Goal: Information Seeking & Learning: Learn about a topic

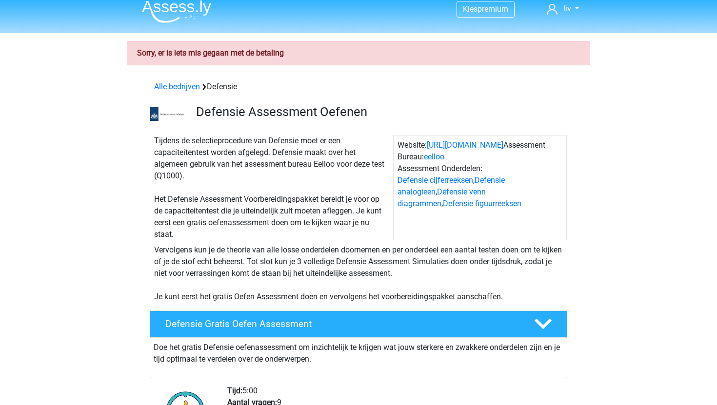
scroll to position [10, 0]
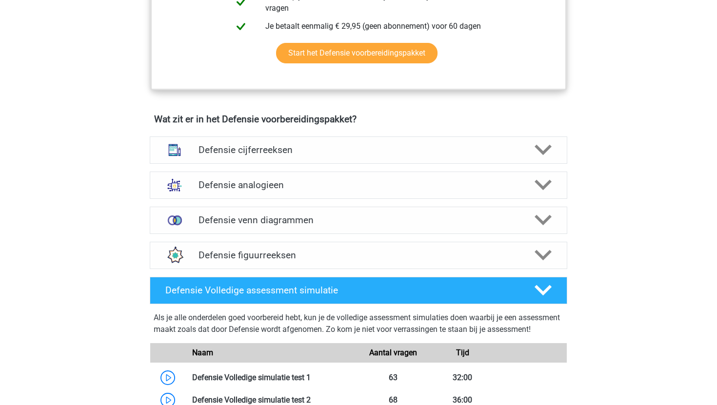
scroll to position [644, 0]
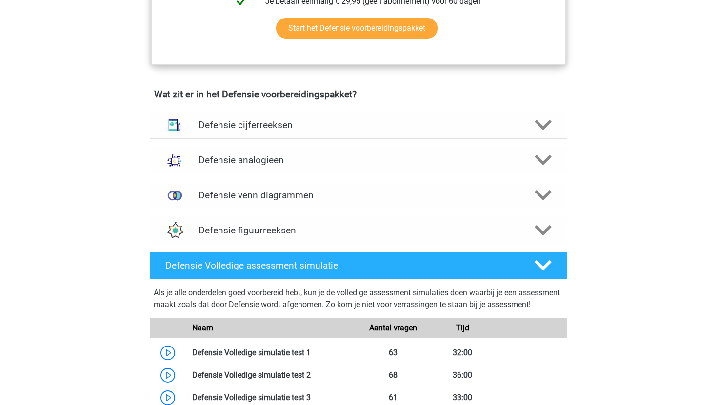
click at [234, 167] on div "Defensie analogieen" at bounding box center [358, 160] width 417 height 27
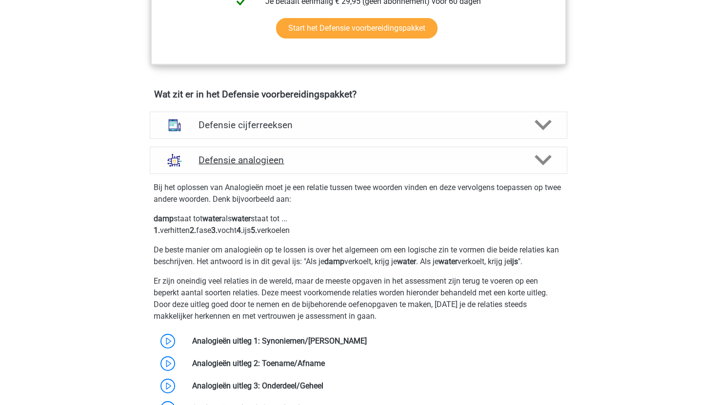
click at [234, 167] on div "Defensie analogieen" at bounding box center [358, 160] width 417 height 27
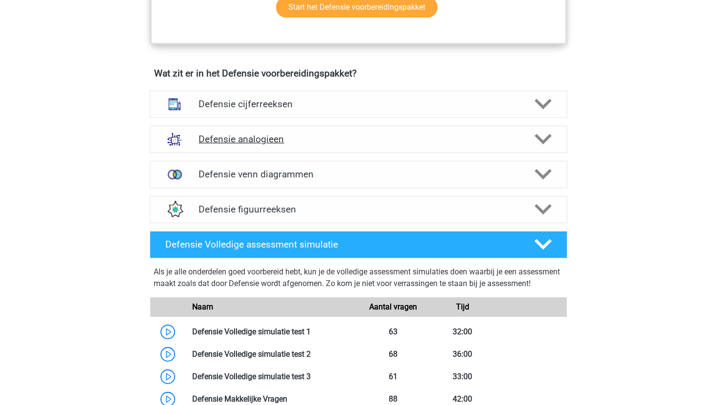
scroll to position [668, 0]
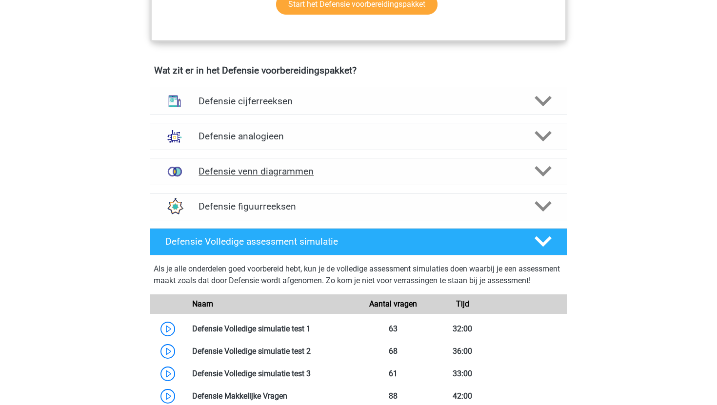
click at [348, 167] on h4 "Defensie venn diagrammen" at bounding box center [357, 171] width 319 height 11
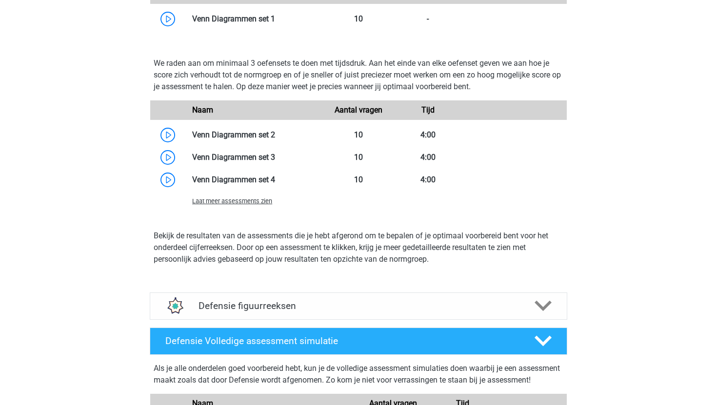
scroll to position [994, 0]
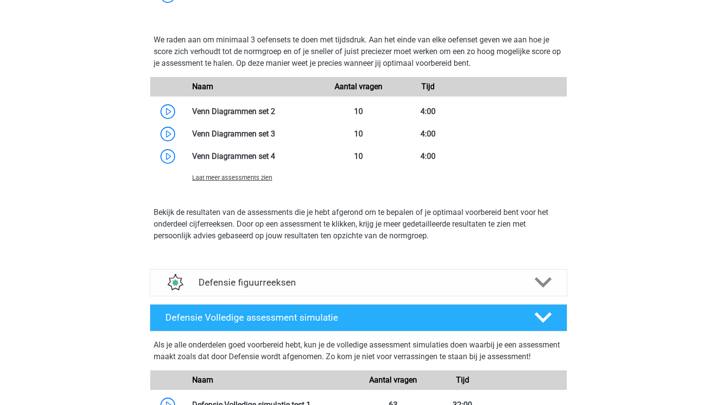
click at [240, 181] on div "Laat meer assessments zien" at bounding box center [254, 178] width 139 height 12
click at [242, 180] on span "Laat meer assessments zien" at bounding box center [232, 177] width 80 height 7
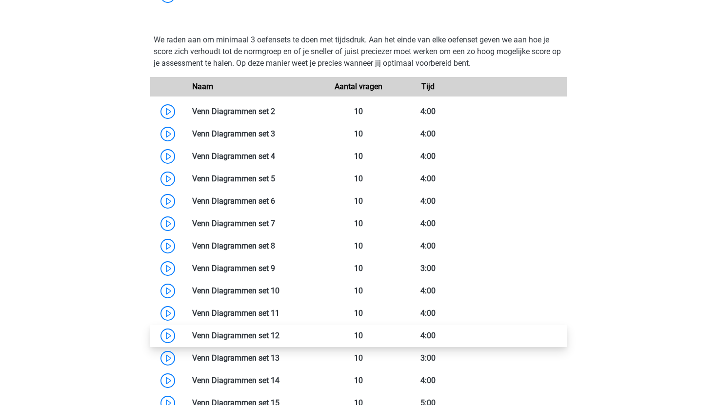
click at [279, 331] on link at bounding box center [279, 335] width 0 height 9
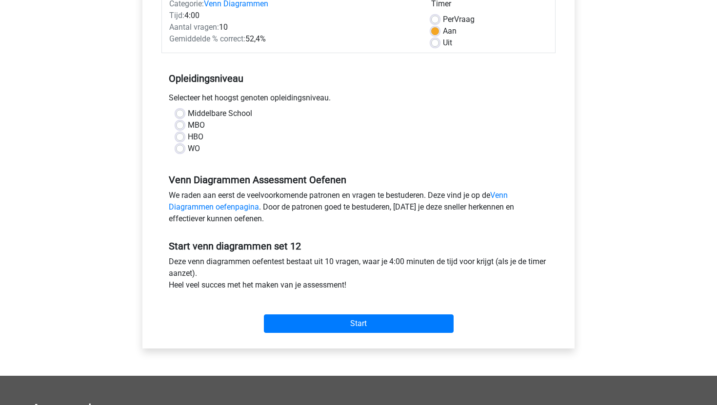
scroll to position [137, 0]
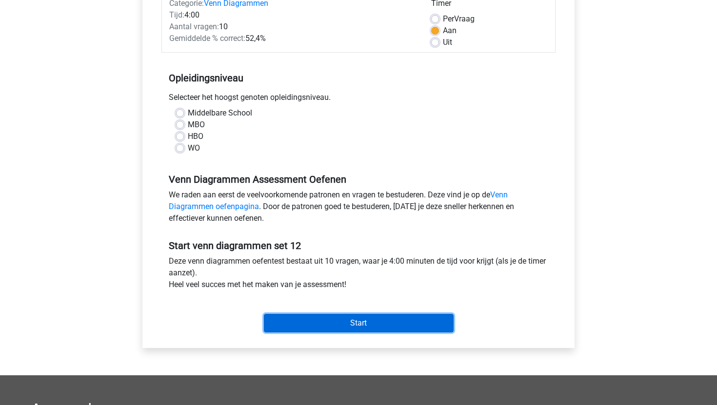
click at [301, 324] on input "Start" at bounding box center [359, 323] width 190 height 19
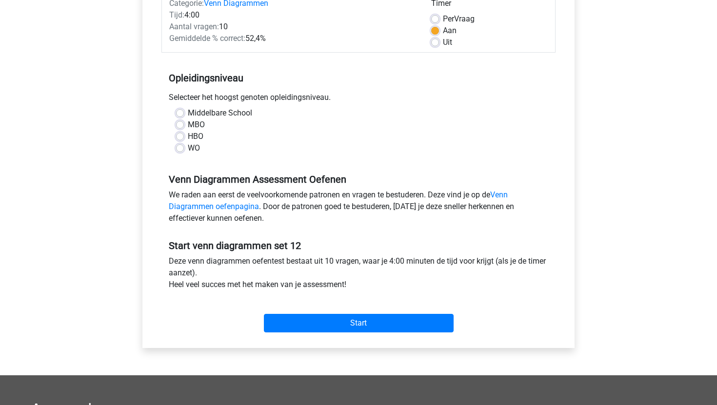
click at [188, 146] on label "WO" at bounding box center [194, 148] width 12 height 12
click at [183, 146] on input "WO" at bounding box center [180, 147] width 8 height 10
radio input "true"
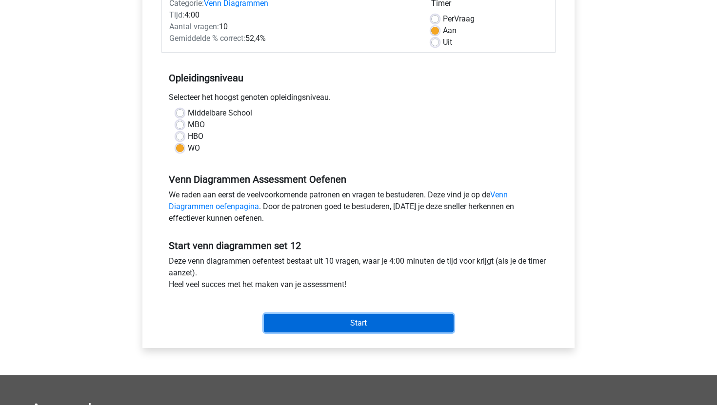
click at [362, 321] on input "Start" at bounding box center [359, 323] width 190 height 19
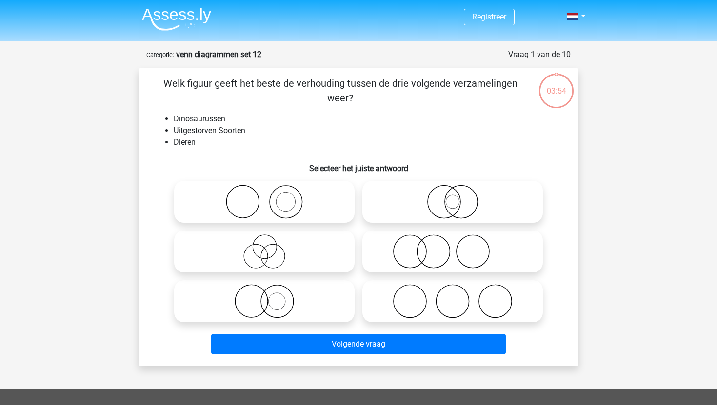
click at [393, 190] on icon at bounding box center [452, 202] width 173 height 34
click at [452, 191] on input "radio" at bounding box center [455, 194] width 6 height 6
radio input "true"
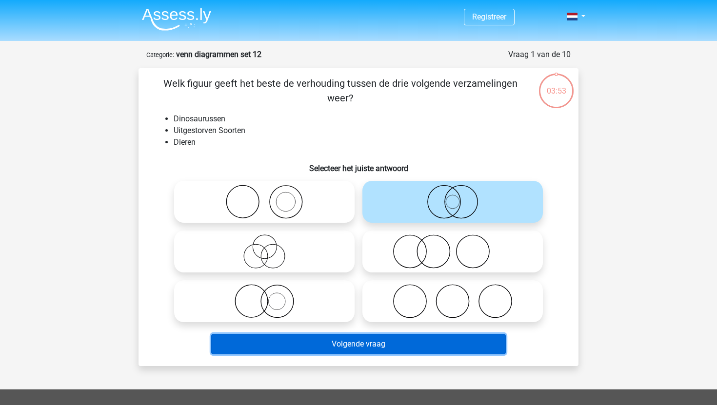
click at [422, 351] on button "Volgende vraag" at bounding box center [358, 344] width 295 height 20
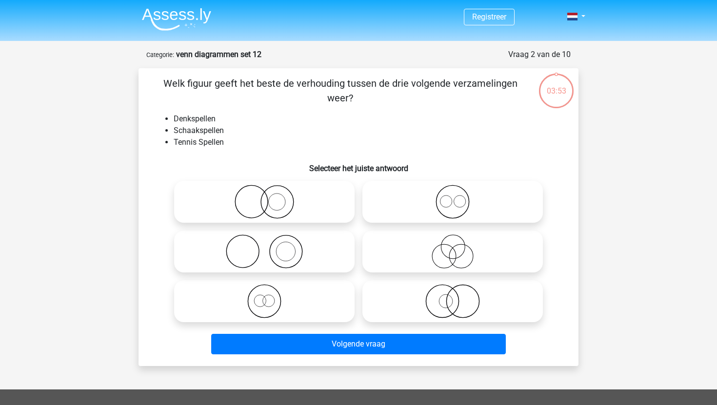
scroll to position [49, 0]
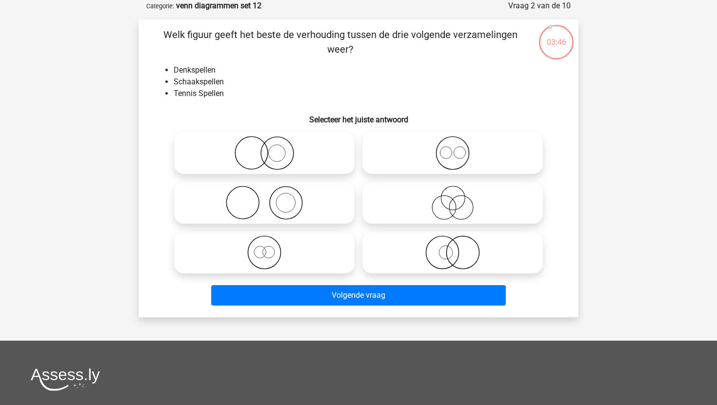
click at [304, 206] on icon at bounding box center [264, 203] width 173 height 34
click at [271, 198] on input "radio" at bounding box center [267, 195] width 6 height 6
radio input "true"
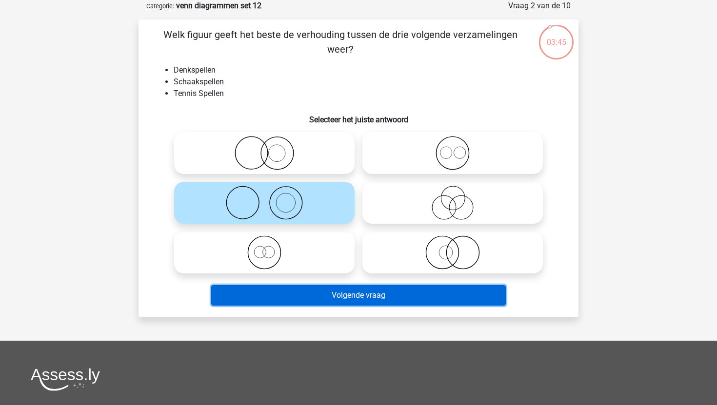
click at [351, 297] on button "Volgende vraag" at bounding box center [358, 295] width 295 height 20
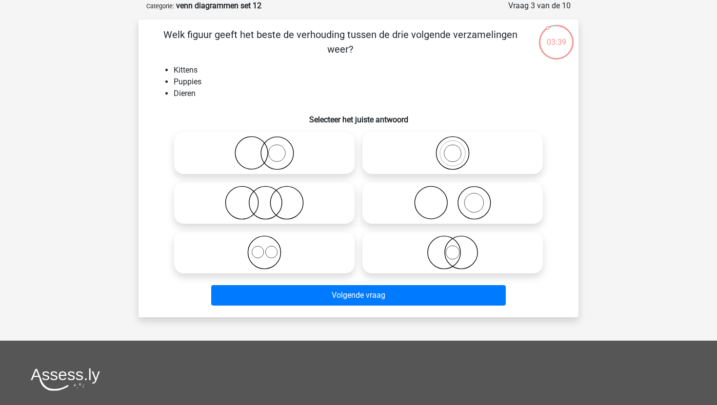
click at [337, 251] on icon at bounding box center [264, 252] width 173 height 34
click at [271, 248] on input "radio" at bounding box center [267, 244] width 6 height 6
radio input "true"
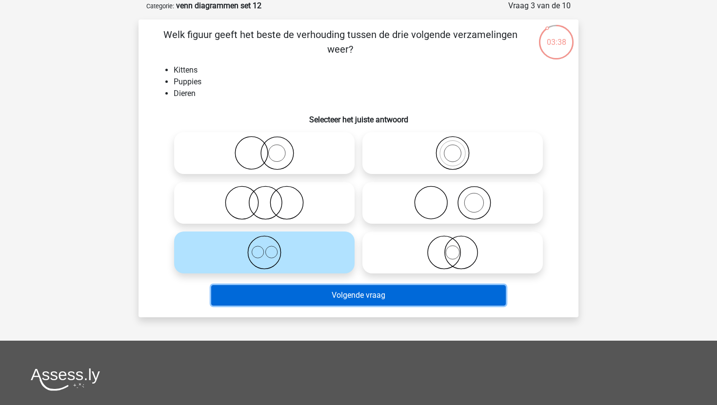
click at [353, 293] on button "Volgende vraag" at bounding box center [358, 295] width 295 height 20
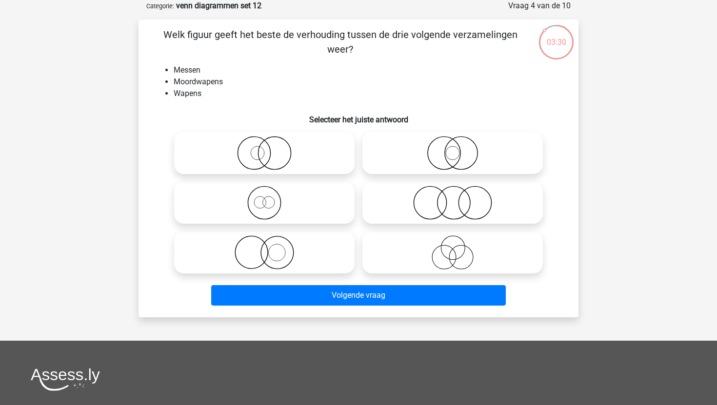
click at [325, 244] on icon at bounding box center [264, 252] width 173 height 34
click at [271, 244] on input "radio" at bounding box center [267, 244] width 6 height 6
radio input "true"
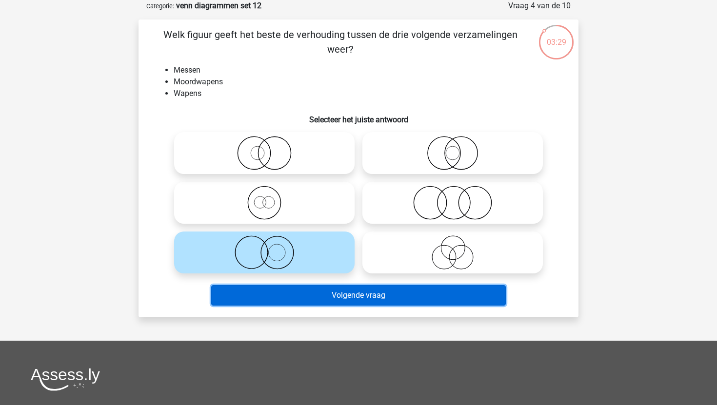
click at [361, 305] on button "Volgende vraag" at bounding box center [358, 295] width 295 height 20
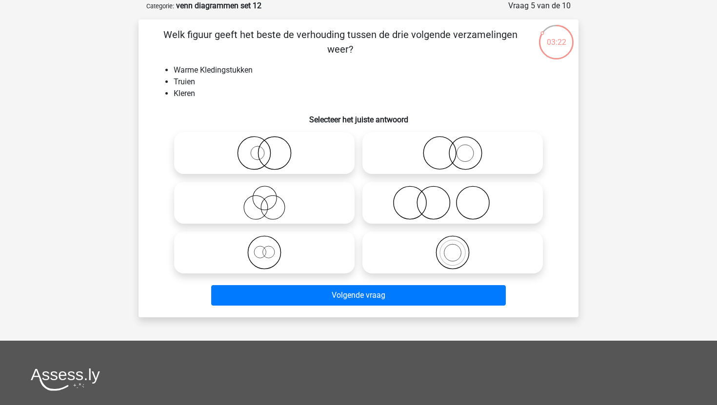
click at [333, 163] on icon at bounding box center [264, 153] width 173 height 34
click at [271, 148] on input "radio" at bounding box center [267, 145] width 6 height 6
radio input "true"
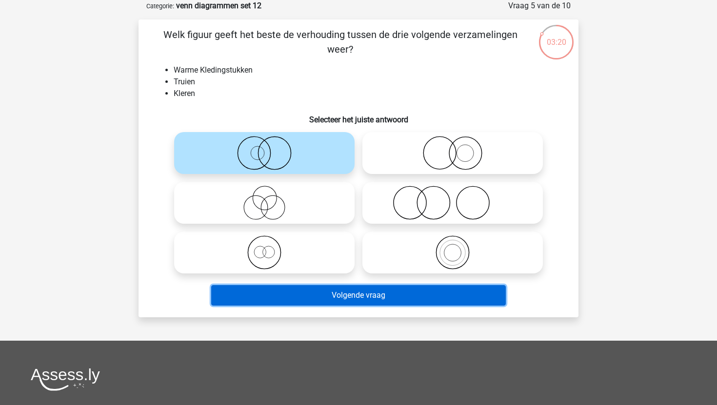
click at [362, 300] on button "Volgende vraag" at bounding box center [358, 295] width 295 height 20
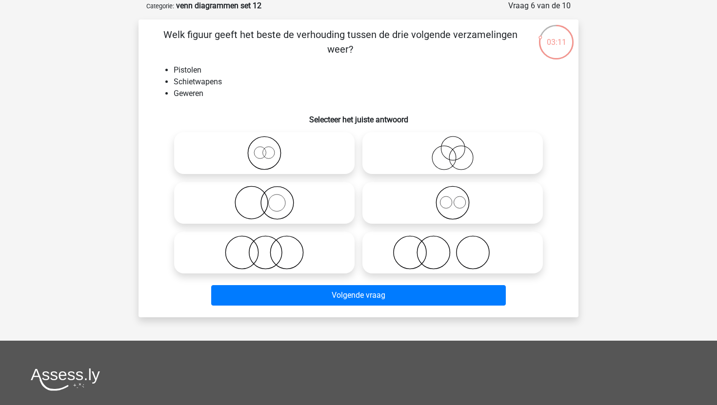
click at [278, 165] on icon at bounding box center [264, 153] width 173 height 34
click at [271, 148] on input "radio" at bounding box center [267, 145] width 6 height 6
radio input "true"
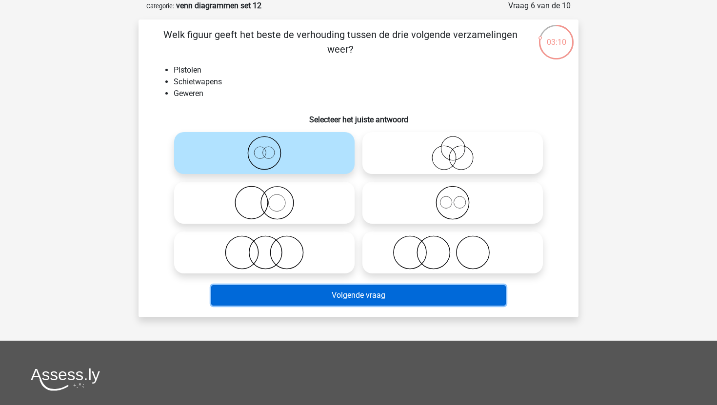
click at [329, 291] on button "Volgende vraag" at bounding box center [358, 295] width 295 height 20
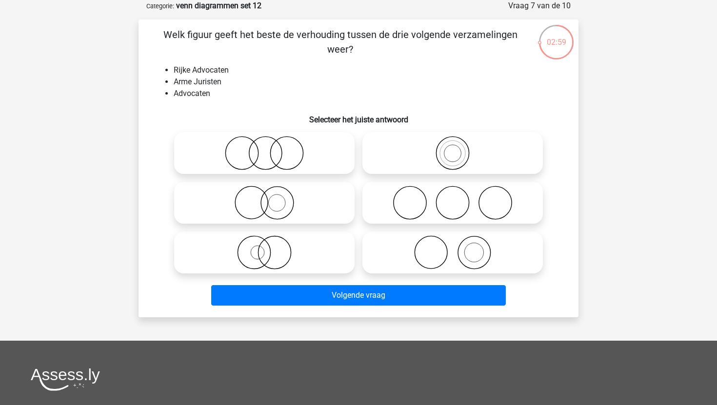
click at [310, 200] on icon at bounding box center [264, 203] width 173 height 34
click at [271, 198] on input "radio" at bounding box center [267, 195] width 6 height 6
radio input "true"
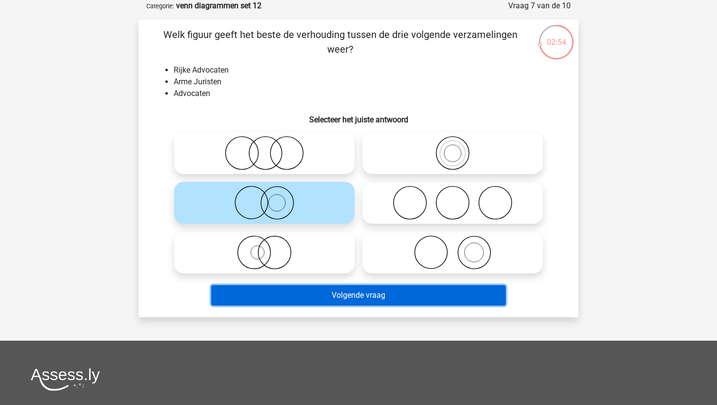
click at [324, 291] on button "Volgende vraag" at bounding box center [358, 295] width 295 height 20
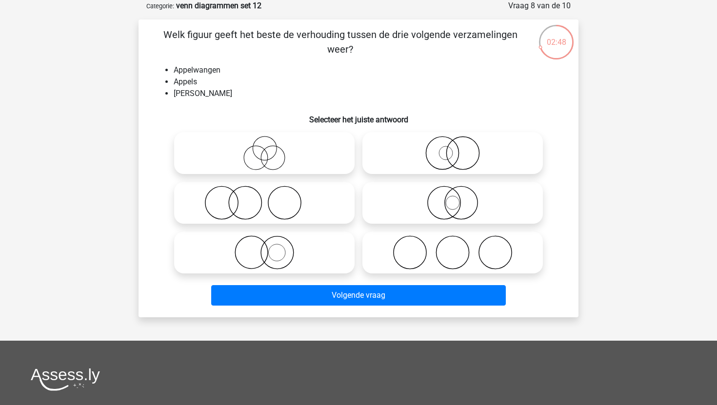
click at [324, 217] on icon at bounding box center [264, 203] width 173 height 34
click at [271, 198] on input "radio" at bounding box center [267, 195] width 6 height 6
radio input "true"
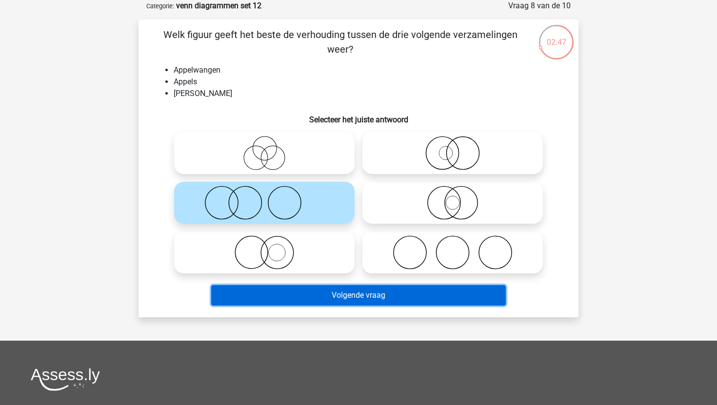
click at [360, 298] on button "Volgende vraag" at bounding box center [358, 295] width 295 height 20
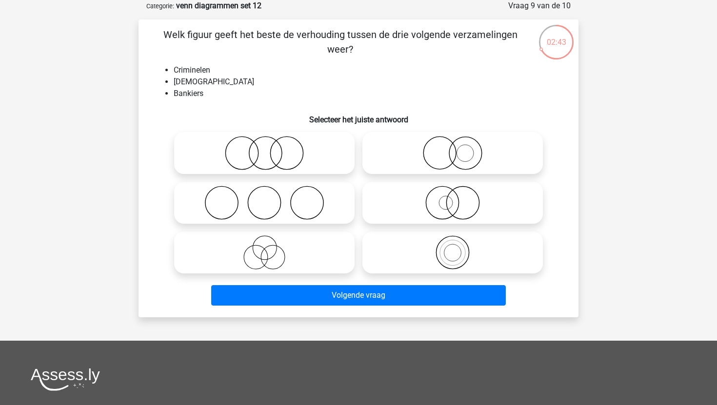
click at [317, 160] on icon at bounding box center [264, 153] width 173 height 34
click at [271, 148] on input "radio" at bounding box center [267, 145] width 6 height 6
radio input "true"
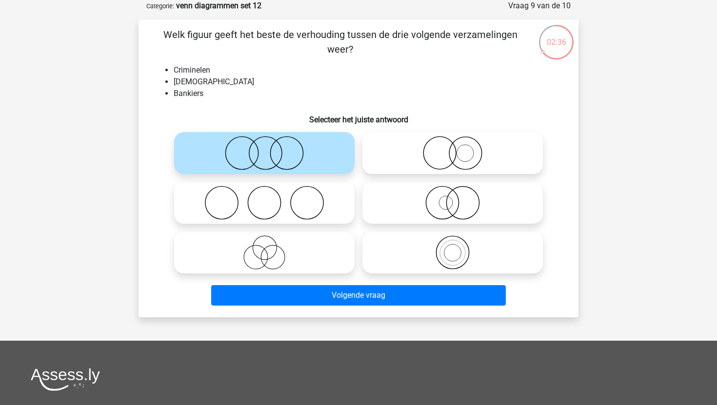
click at [395, 307] on div "Volgende vraag" at bounding box center [358, 297] width 376 height 24
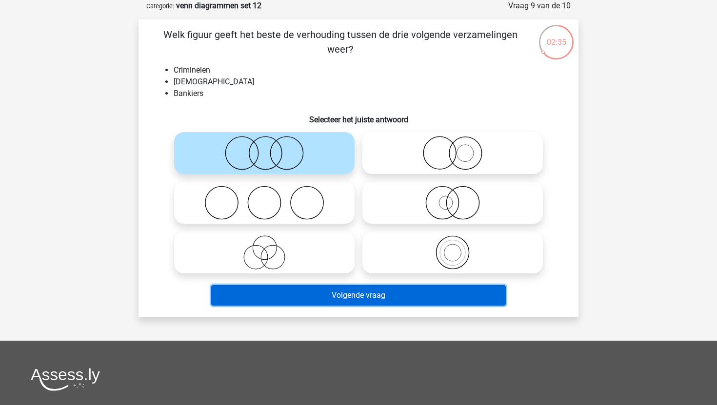
click at [388, 298] on button "Volgende vraag" at bounding box center [358, 295] width 295 height 20
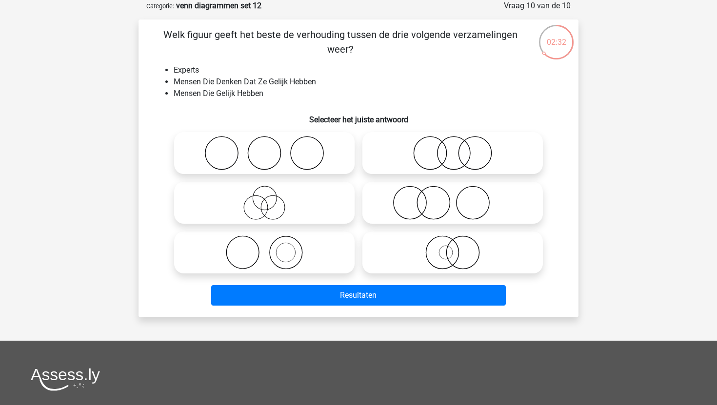
click at [318, 211] on icon at bounding box center [264, 203] width 173 height 34
click at [271, 198] on input "radio" at bounding box center [267, 195] width 6 height 6
radio input "true"
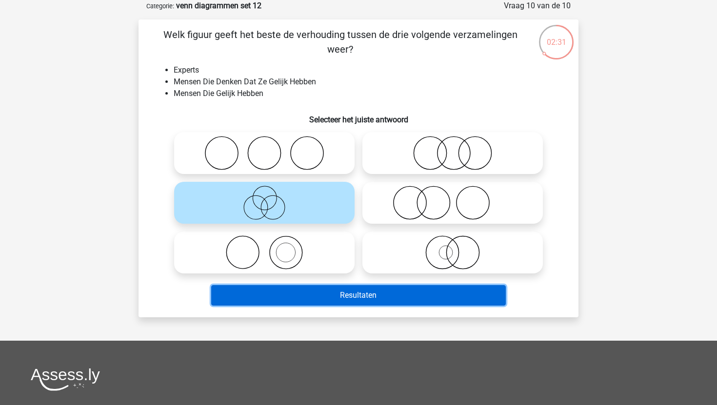
click at [362, 291] on button "Resultaten" at bounding box center [358, 295] width 295 height 20
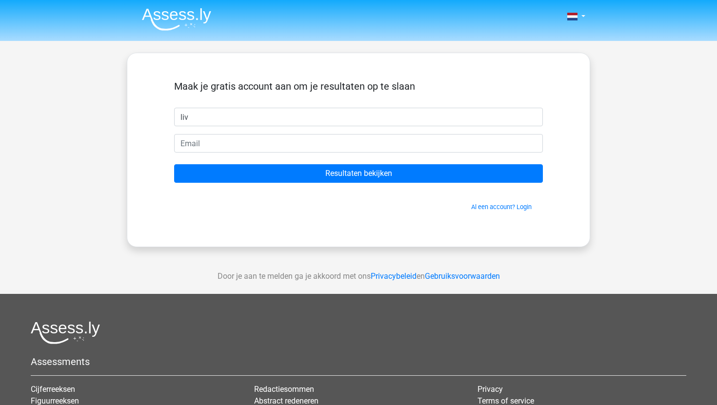
type input "liv"
click at [325, 154] on form "Maak je gratis account aan om je resultaten op te slaan liv Resultaten bekijken…" at bounding box center [358, 145] width 369 height 131
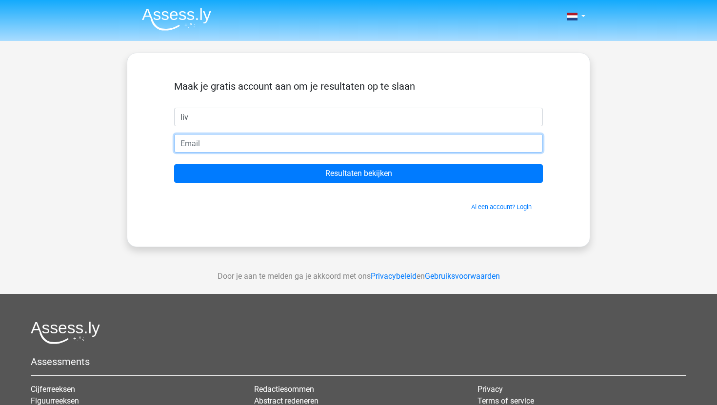
click at [329, 147] on input "email" at bounding box center [358, 143] width 369 height 19
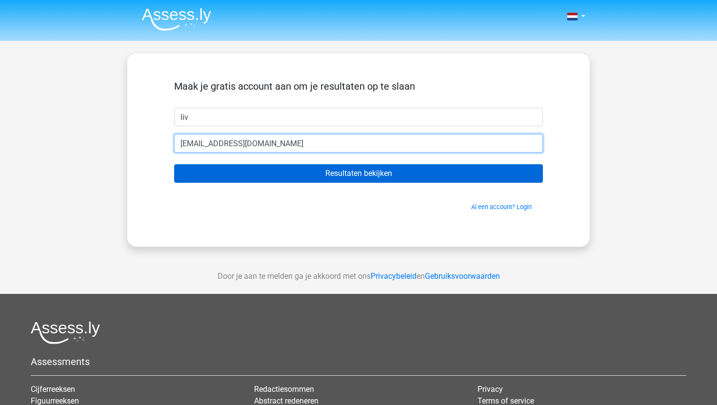
type input "livanndijkstra@hotmail.com"
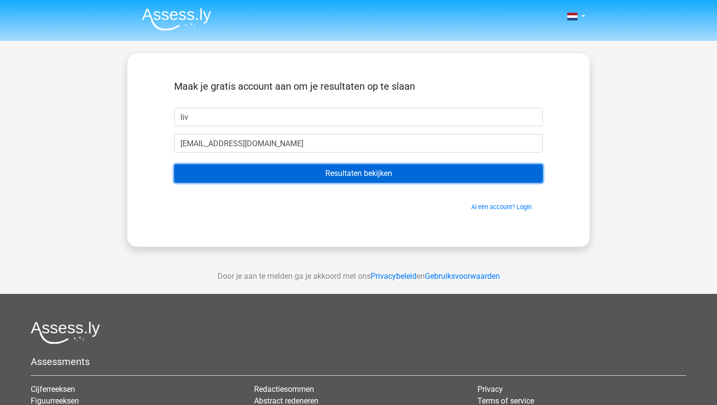
click at [320, 168] on input "Resultaten bekijken" at bounding box center [358, 173] width 369 height 19
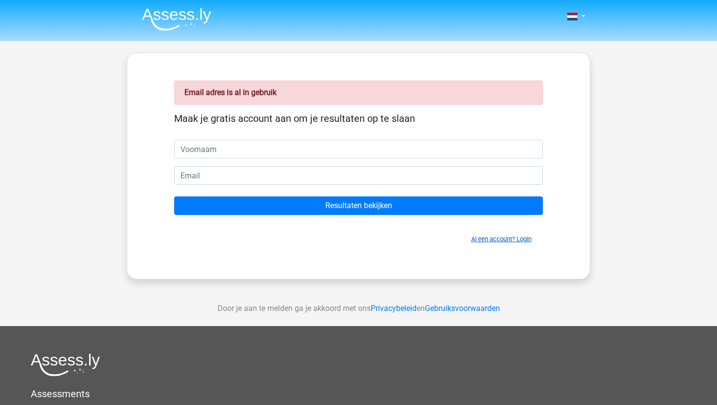
click at [515, 237] on link "Al een account? Login" at bounding box center [501, 238] width 60 height 7
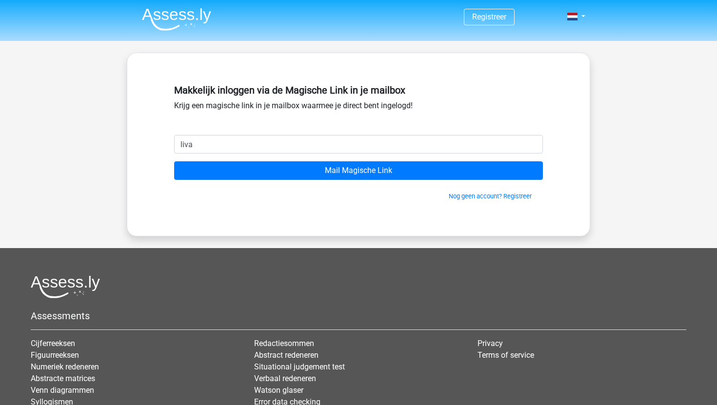
type input "[EMAIL_ADDRESS][DOMAIN_NAME]"
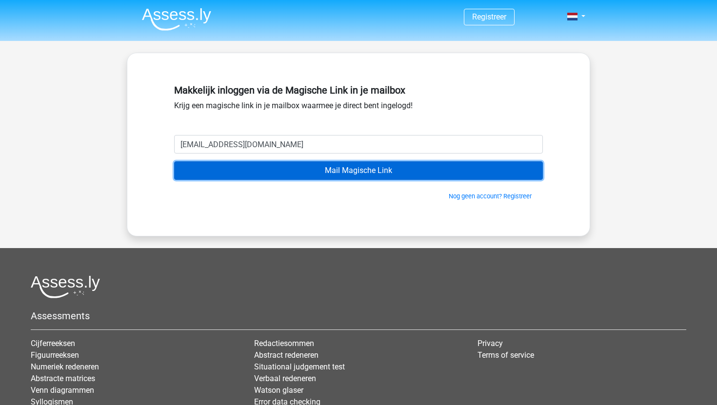
click at [273, 170] on input "Mail Magische Link" at bounding box center [358, 170] width 369 height 19
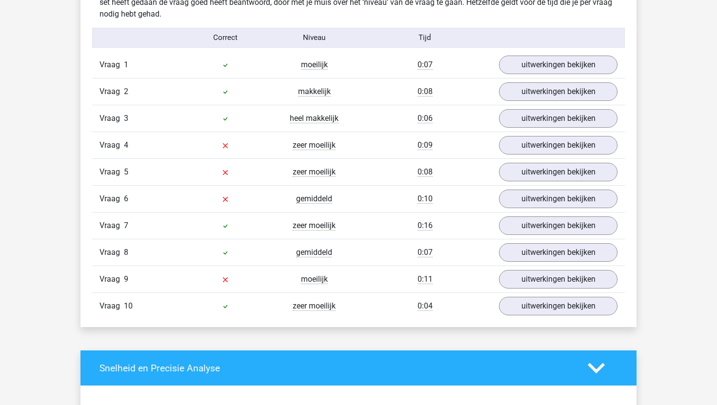
scroll to position [838, 0]
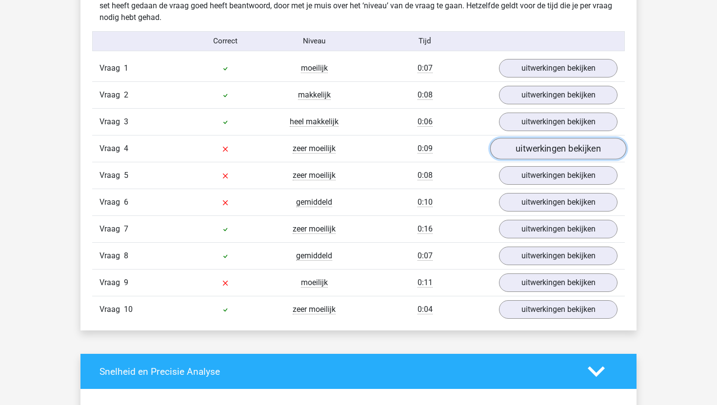
click at [533, 149] on link "uitwerkingen bekijken" at bounding box center [558, 148] width 136 height 21
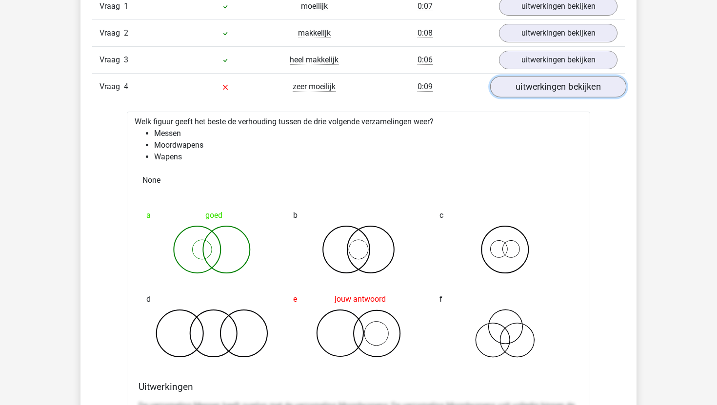
scroll to position [907, 0]
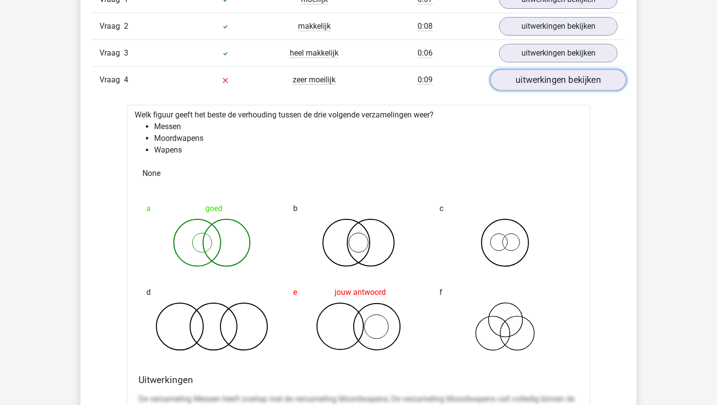
click at [531, 78] on link "uitwerkingen bekijken" at bounding box center [558, 79] width 136 height 21
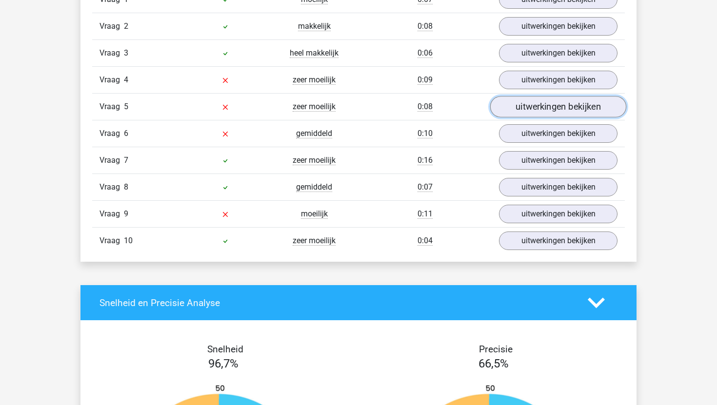
click at [541, 114] on link "uitwerkingen bekijken" at bounding box center [558, 106] width 136 height 21
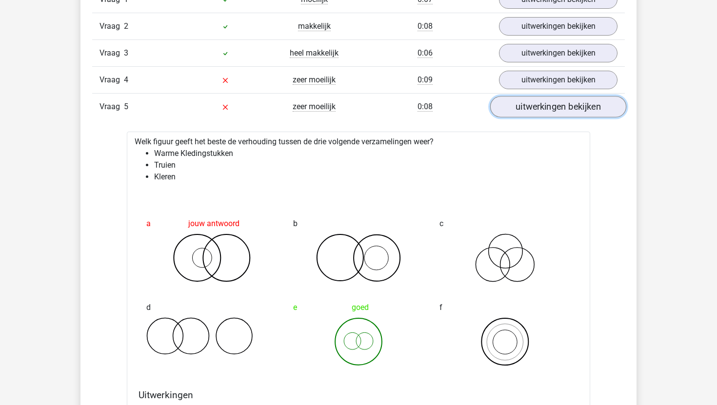
click at [541, 114] on link "uitwerkingen bekijken" at bounding box center [558, 106] width 136 height 21
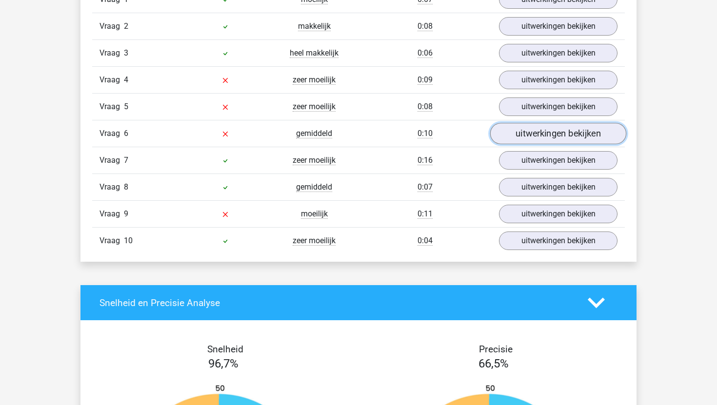
click at [536, 134] on link "uitwerkingen bekijken" at bounding box center [558, 133] width 136 height 21
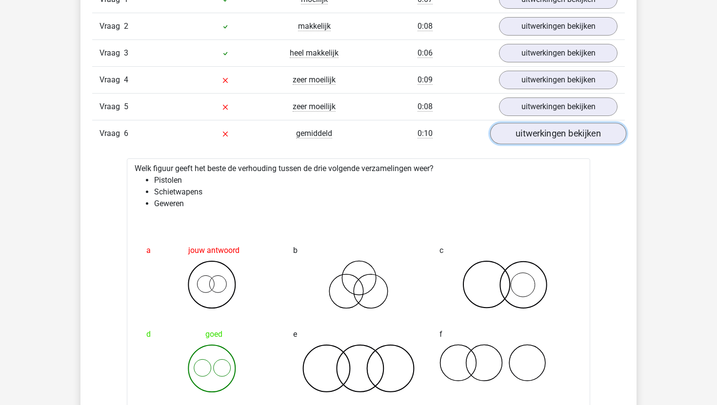
click at [536, 134] on link "uitwerkingen bekijken" at bounding box center [558, 133] width 136 height 21
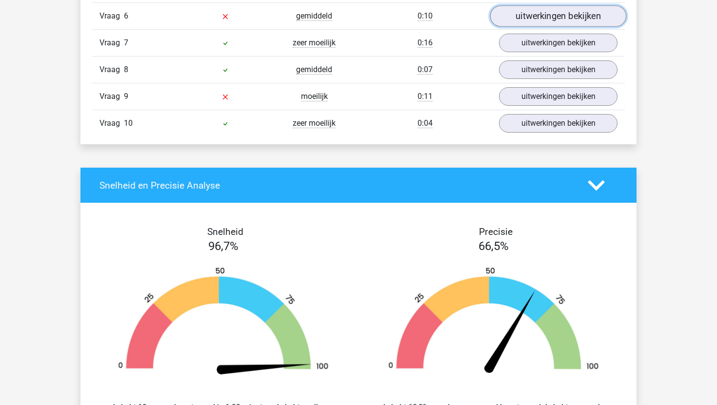
scroll to position [1025, 0]
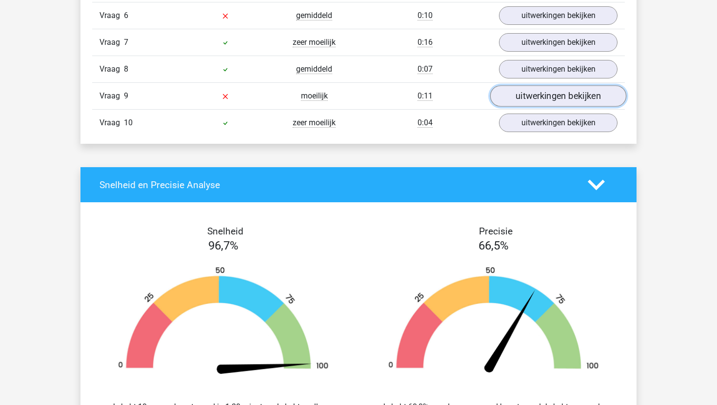
click at [544, 101] on link "uitwerkingen bekijken" at bounding box center [558, 95] width 136 height 21
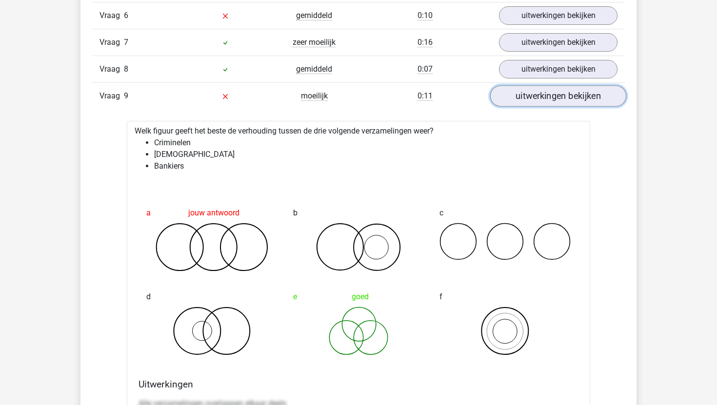
click at [544, 101] on link "uitwerkingen bekijken" at bounding box center [558, 95] width 136 height 21
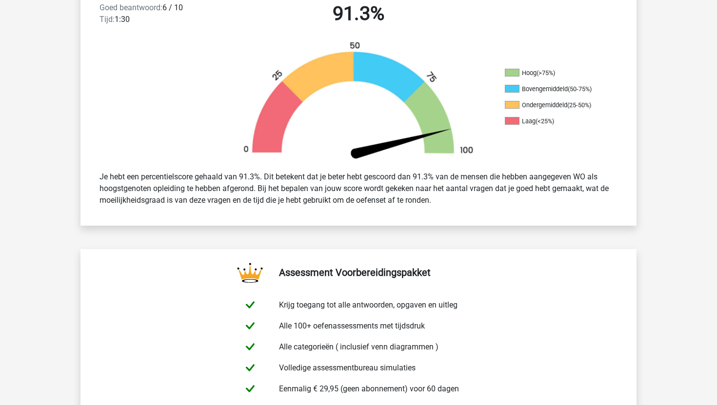
scroll to position [0, 0]
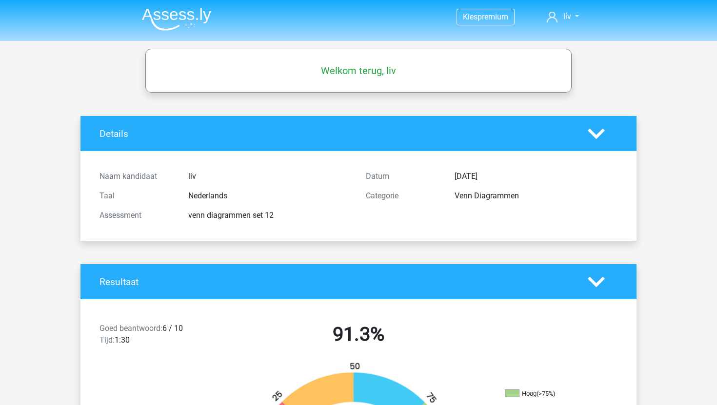
click at [436, 82] on div "Welkom terug, liv" at bounding box center [358, 70] width 424 height 27
click at [559, 18] on link "liv" at bounding box center [563, 17] width 40 height 12
click at [368, 67] on h5 "Welkom terug, liv" at bounding box center [358, 71] width 416 height 12
click at [193, 22] on img at bounding box center [176, 19] width 69 height 23
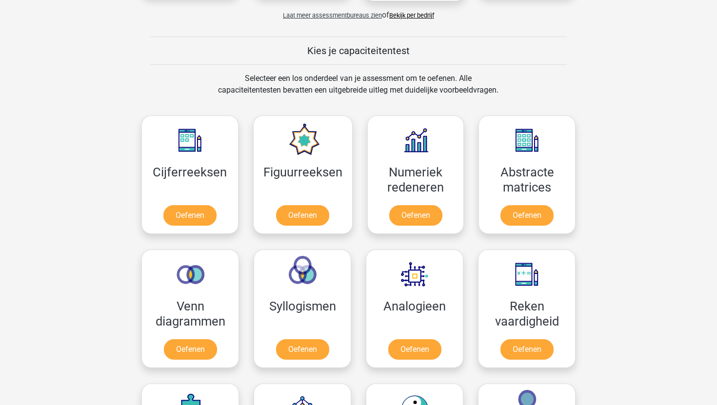
scroll to position [341, 0]
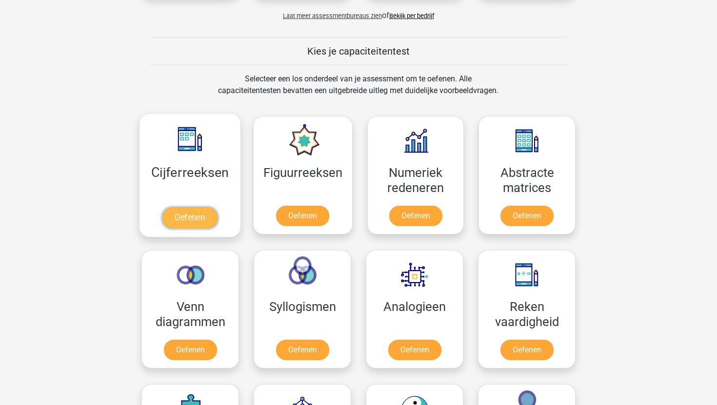
click at [204, 218] on link "Oefenen" at bounding box center [190, 217] width 56 height 21
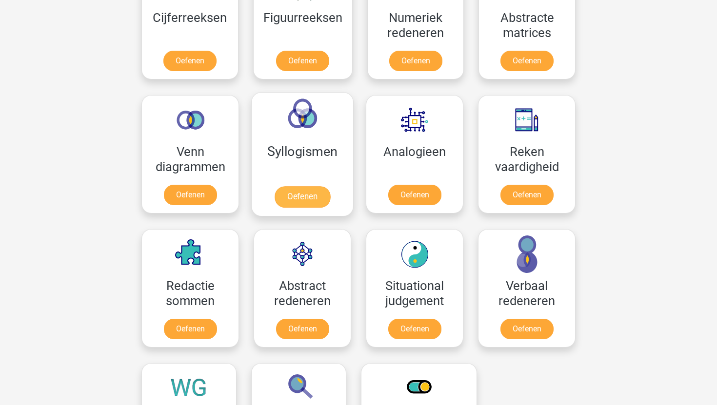
scroll to position [498, 0]
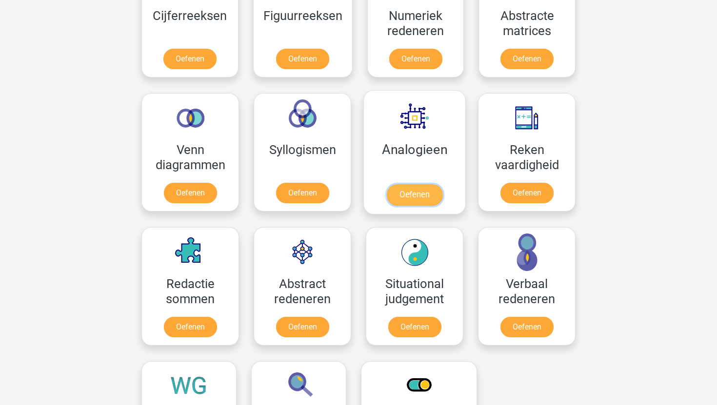
click at [405, 189] on link "Oefenen" at bounding box center [415, 194] width 56 height 21
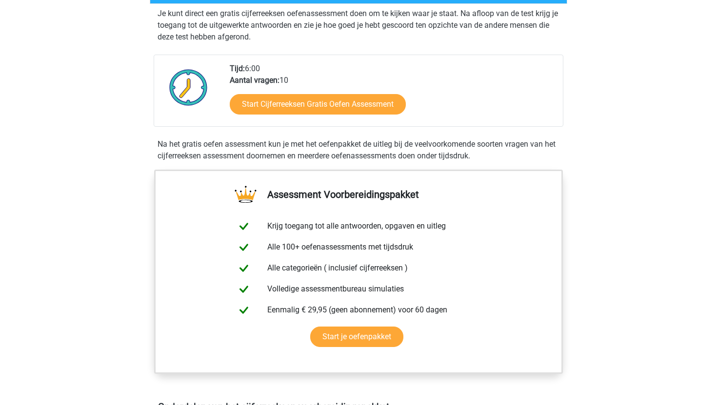
scroll to position [147, 0]
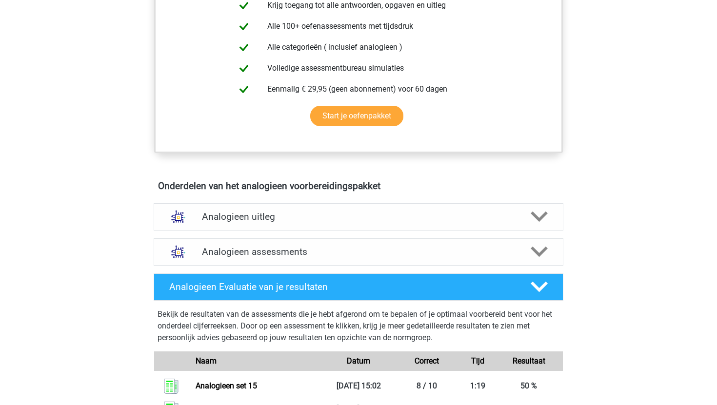
scroll to position [439, 0]
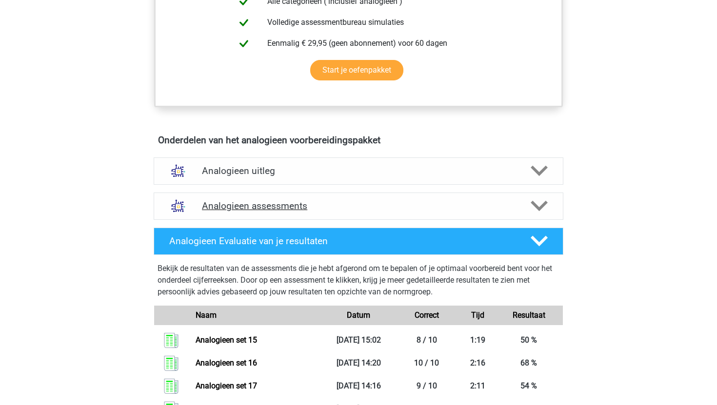
click at [276, 204] on h4 "Analogieen assessments" at bounding box center [358, 205] width 313 height 11
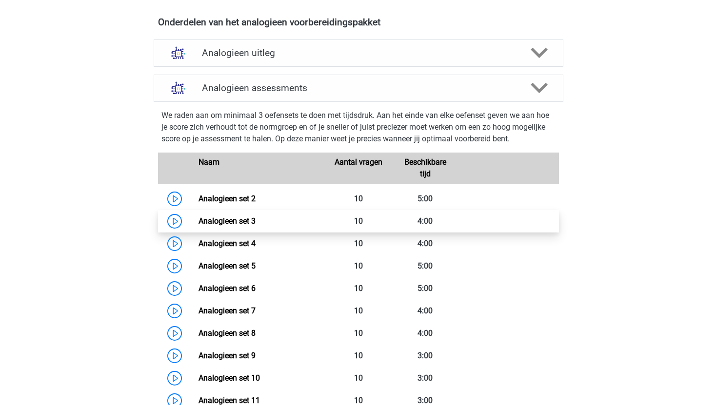
scroll to position [563, 0]
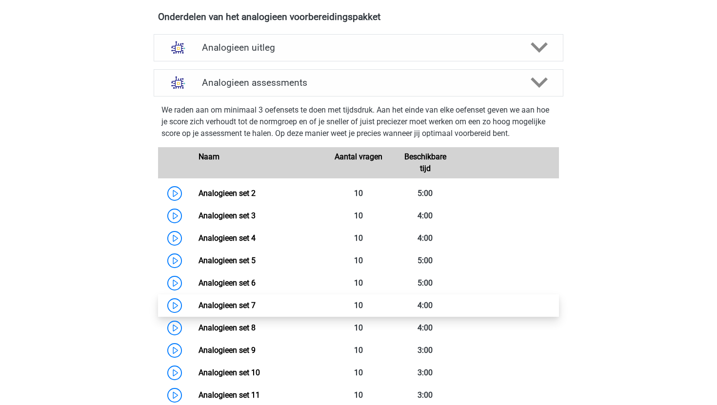
click at [255, 310] on link "Analogieen set 7" at bounding box center [226, 305] width 57 height 9
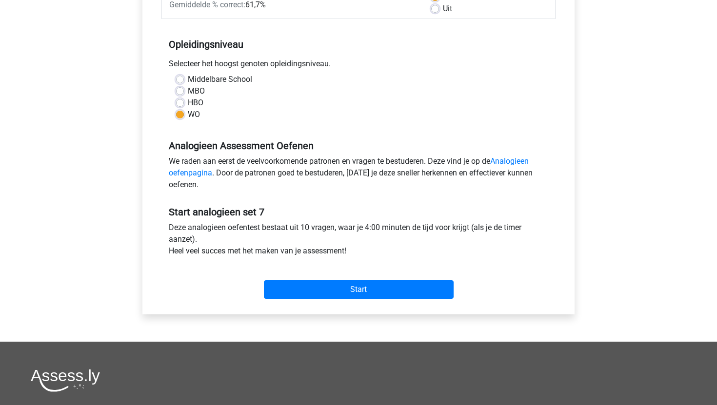
scroll to position [172, 0]
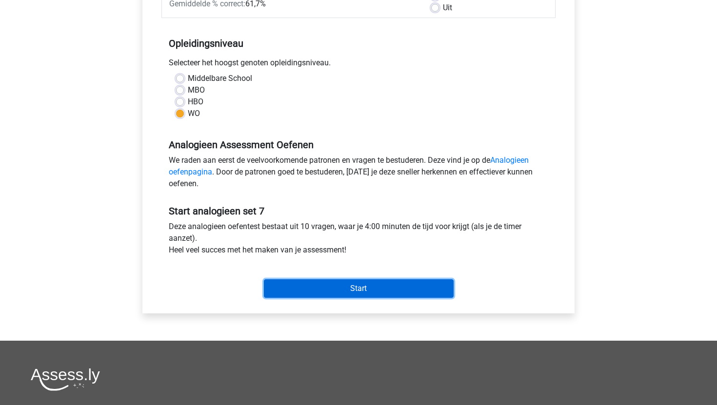
click at [306, 286] on input "Start" at bounding box center [359, 288] width 190 height 19
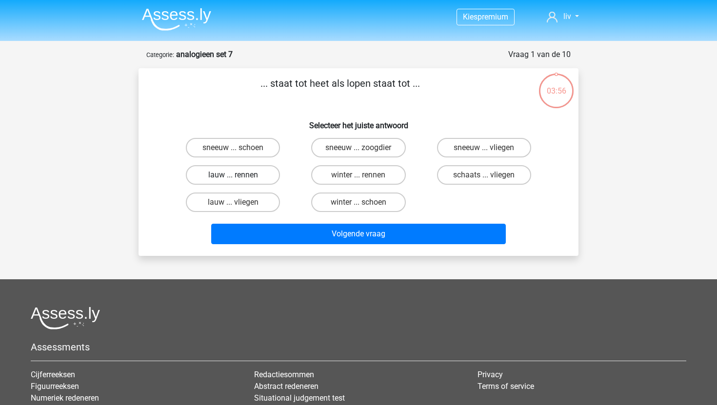
click at [222, 172] on label "lauw ... rennen" at bounding box center [233, 175] width 94 height 20
click at [233, 175] on input "lauw ... rennen" at bounding box center [236, 178] width 6 height 6
radio input "true"
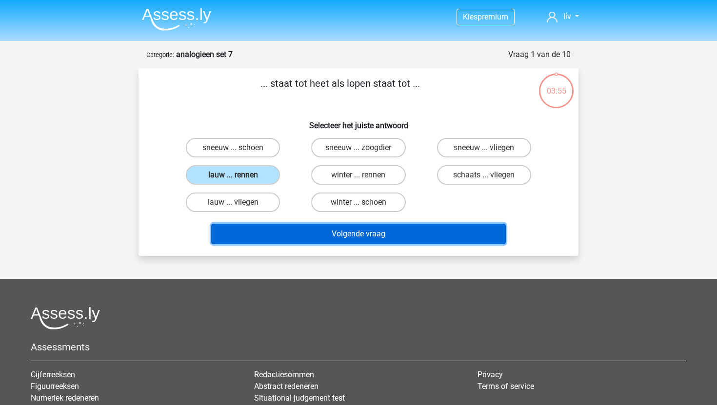
click at [333, 237] on button "Volgende vraag" at bounding box center [358, 234] width 295 height 20
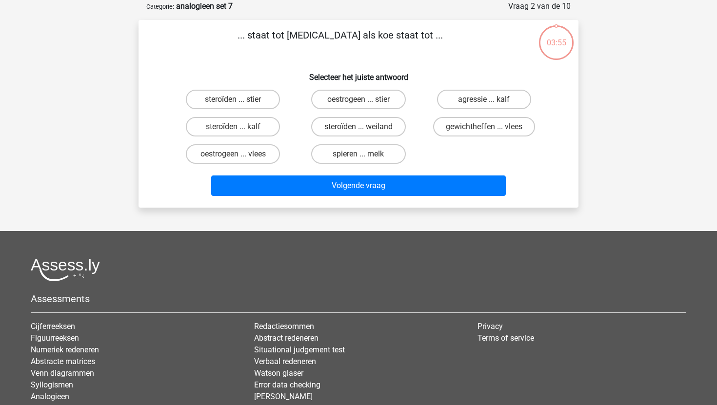
scroll to position [49, 0]
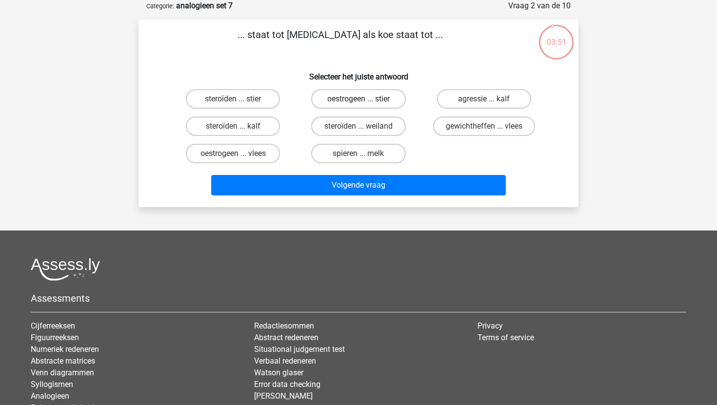
click at [348, 105] on label "oestrogeen ... stier" at bounding box center [358, 99] width 94 height 20
click at [358, 105] on input "oestrogeen ... stier" at bounding box center [361, 102] width 6 height 6
radio input "true"
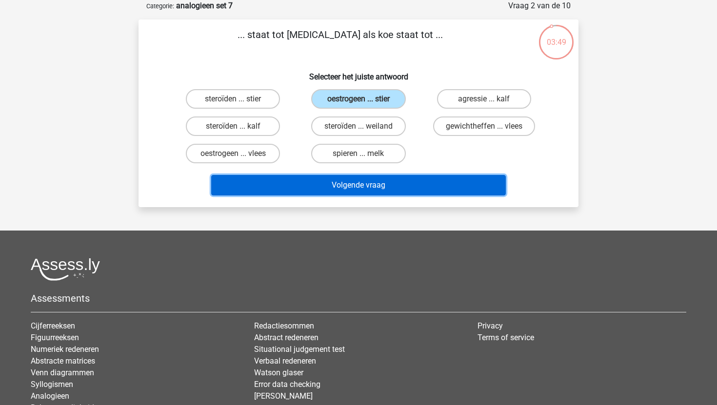
click at [381, 176] on button "Volgende vraag" at bounding box center [358, 185] width 295 height 20
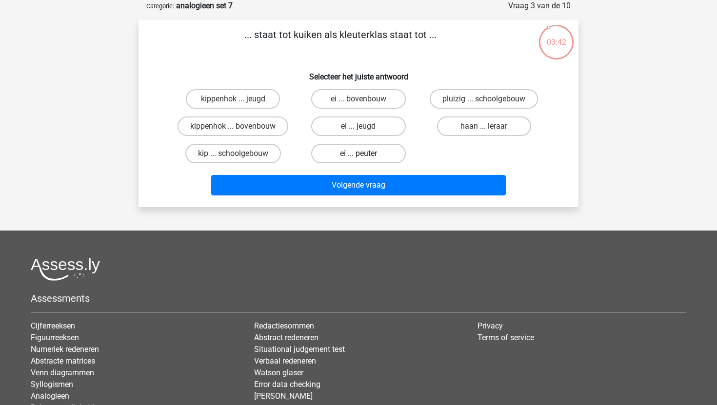
click at [378, 149] on label "ei ... peuter" at bounding box center [358, 154] width 94 height 20
click at [365, 154] on input "ei ... peuter" at bounding box center [361, 157] width 6 height 6
radio input "true"
click at [207, 100] on label "kippenhok ... jeugd" at bounding box center [233, 99] width 94 height 20
click at [233, 100] on input "kippenhok ... jeugd" at bounding box center [236, 102] width 6 height 6
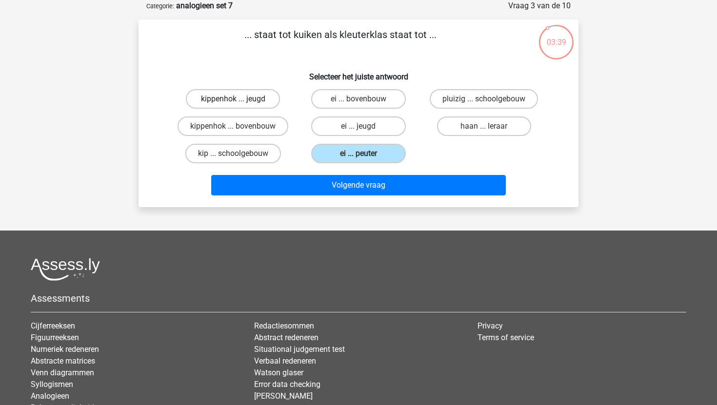
radio input "true"
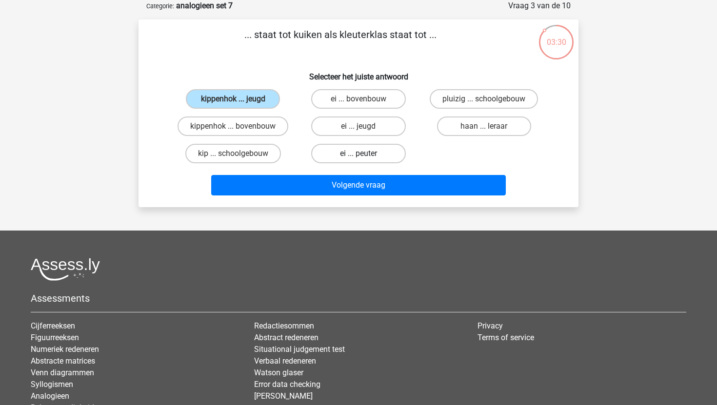
click at [334, 153] on label "ei ... peuter" at bounding box center [358, 154] width 94 height 20
click at [358, 154] on input "ei ... peuter" at bounding box center [361, 157] width 6 height 6
radio input "true"
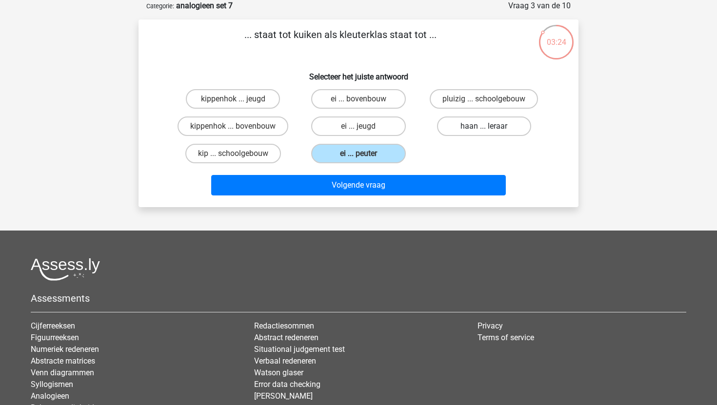
click at [456, 131] on label "haan ... leraar" at bounding box center [484, 127] width 94 height 20
click at [484, 131] on input "haan ... leraar" at bounding box center [487, 129] width 6 height 6
radio input "true"
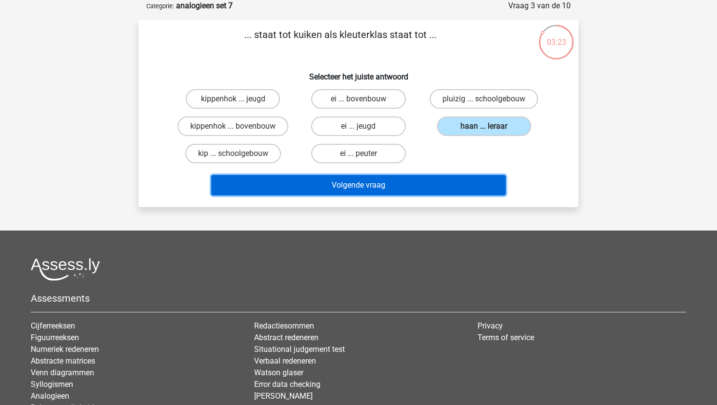
click at [421, 181] on button "Volgende vraag" at bounding box center [358, 185] width 295 height 20
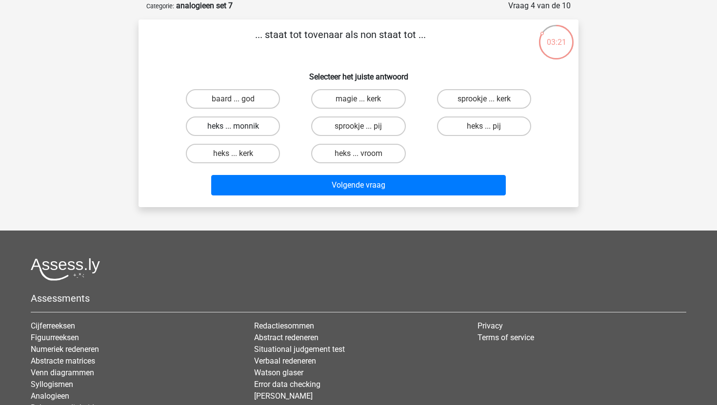
click at [249, 132] on label "heks ... monnik" at bounding box center [233, 127] width 94 height 20
click at [239, 132] on input "heks ... monnik" at bounding box center [236, 129] width 6 height 6
radio input "true"
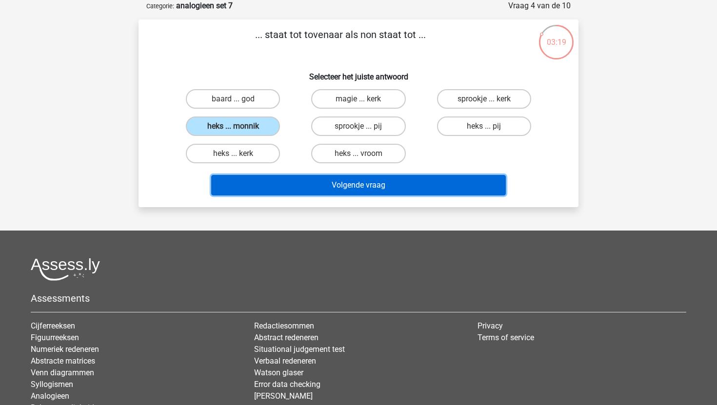
click at [359, 191] on button "Volgende vraag" at bounding box center [358, 185] width 295 height 20
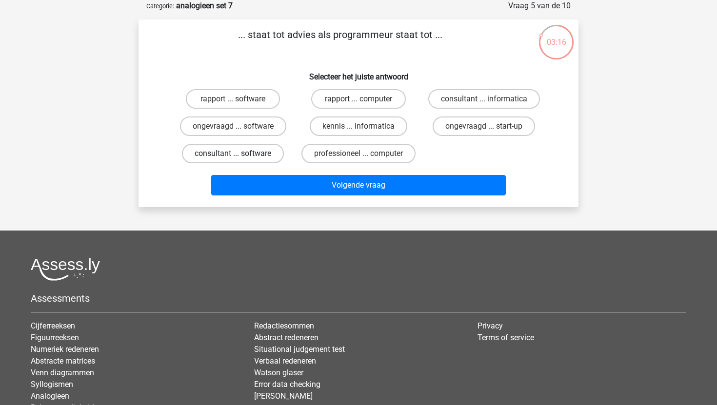
click at [239, 153] on label "consultant ... software" at bounding box center [233, 154] width 102 height 20
click at [239, 154] on input "consultant ... software" at bounding box center [236, 157] width 6 height 6
radio input "true"
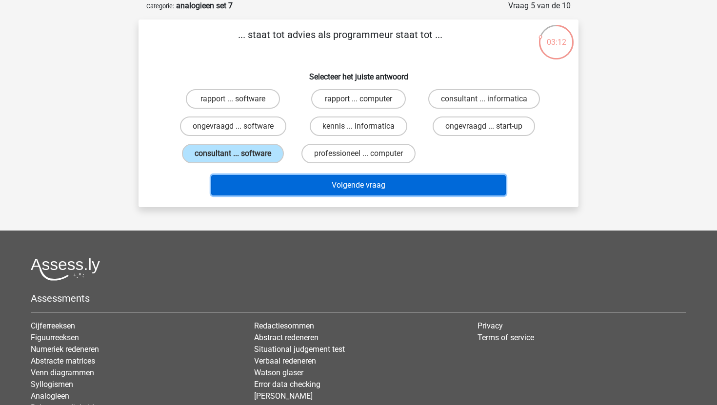
click at [405, 188] on button "Volgende vraag" at bounding box center [358, 185] width 295 height 20
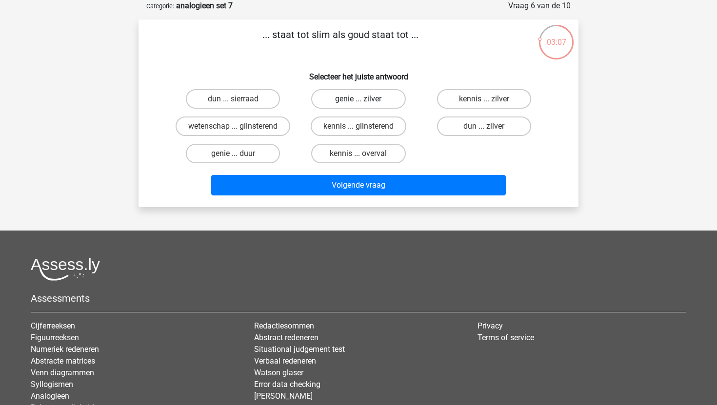
click at [332, 108] on label "genie ... zilver" at bounding box center [358, 99] width 94 height 20
click at [358, 105] on input "genie ... zilver" at bounding box center [361, 102] width 6 height 6
radio input "true"
click at [247, 156] on label "genie ... duur" at bounding box center [233, 154] width 94 height 20
click at [239, 156] on input "genie ... duur" at bounding box center [236, 157] width 6 height 6
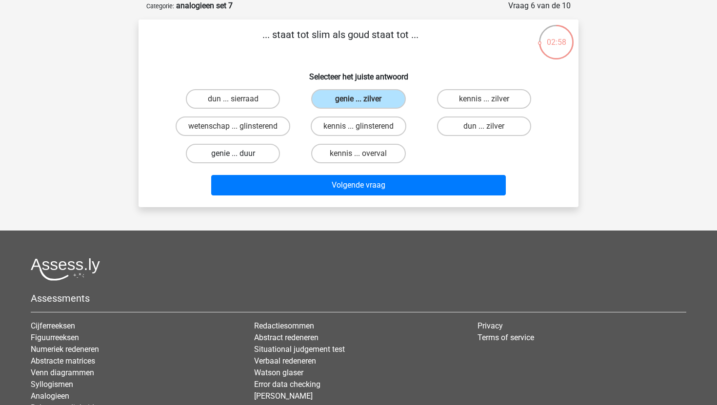
radio input "true"
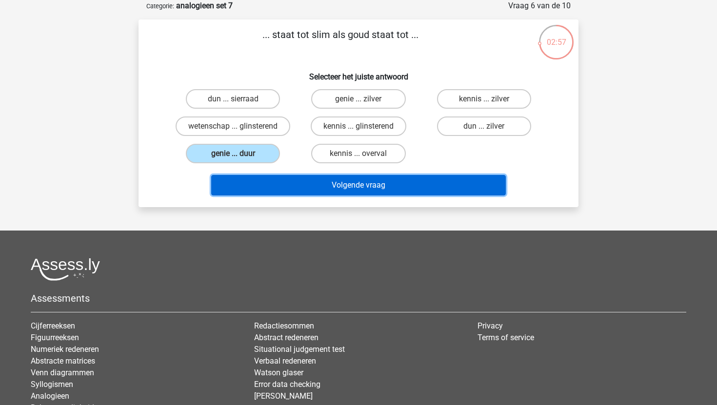
click at [285, 185] on button "Volgende vraag" at bounding box center [358, 185] width 295 height 20
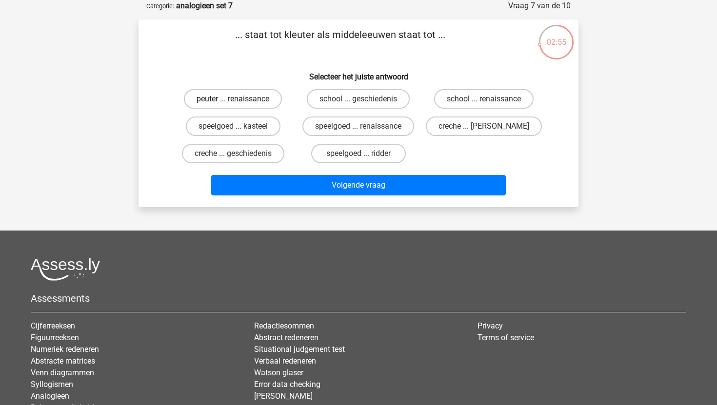
click at [224, 105] on label "peuter ... renaissance" at bounding box center [233, 99] width 98 height 20
click at [233, 105] on input "peuter ... renaissance" at bounding box center [236, 102] width 6 height 6
radio input "true"
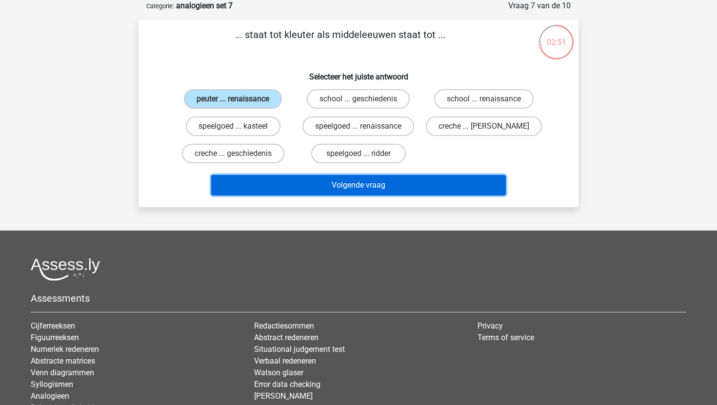
click at [357, 188] on button "Volgende vraag" at bounding box center [358, 185] width 295 height 20
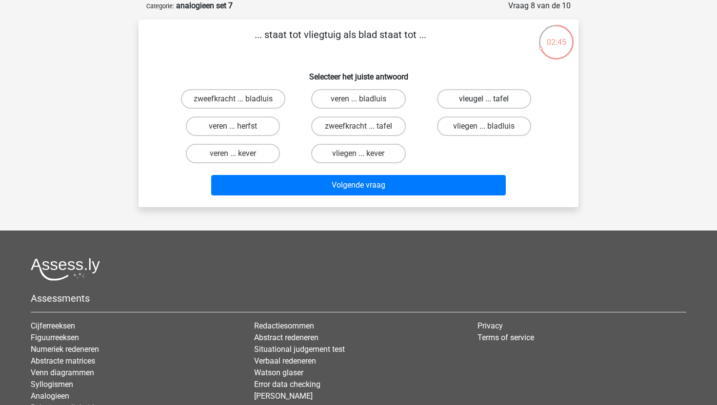
click at [469, 101] on label "vleugel ... tafel" at bounding box center [484, 99] width 94 height 20
click at [484, 101] on input "vleugel ... tafel" at bounding box center [487, 102] width 6 height 6
radio input "true"
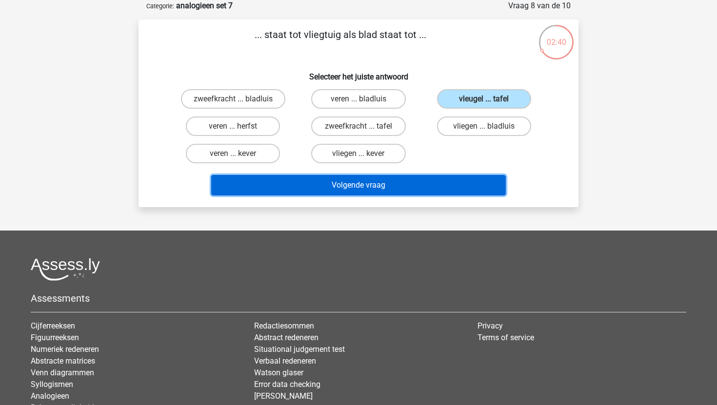
click at [432, 184] on button "Volgende vraag" at bounding box center [358, 185] width 295 height 20
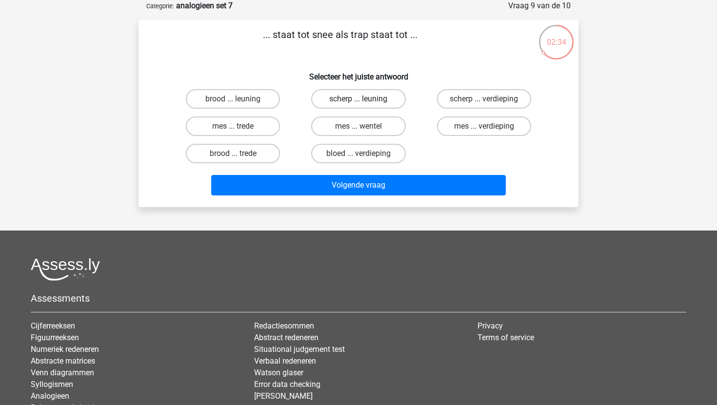
click at [381, 100] on label "scherp ... leuning" at bounding box center [358, 99] width 94 height 20
click at [365, 100] on input "scherp ... leuning" at bounding box center [361, 102] width 6 height 6
radio input "true"
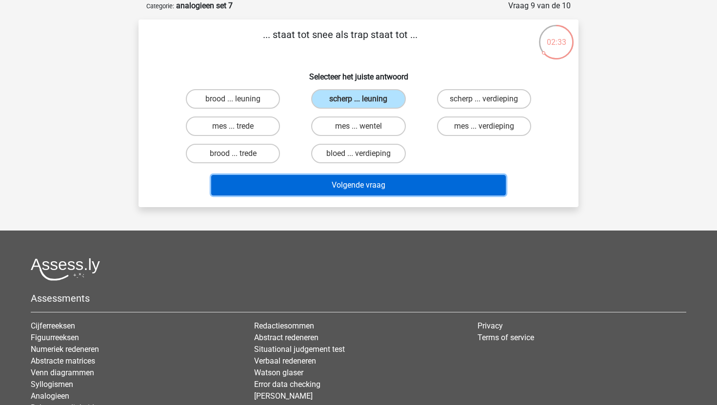
click at [386, 187] on button "Volgende vraag" at bounding box center [358, 185] width 295 height 20
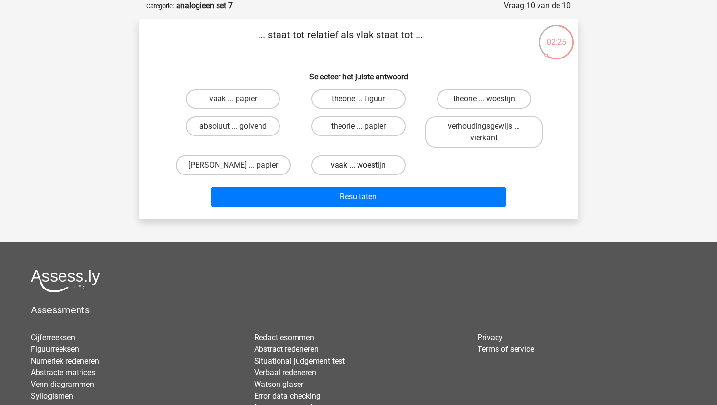
click at [388, 166] on label "vaak ... woestijn" at bounding box center [358, 166] width 94 height 20
click at [365, 166] on input "vaak ... woestijn" at bounding box center [361, 168] width 6 height 6
radio input "true"
click at [245, 104] on label "vaak ... papier" at bounding box center [233, 99] width 94 height 20
click at [239, 104] on input "vaak ... papier" at bounding box center [236, 102] width 6 height 6
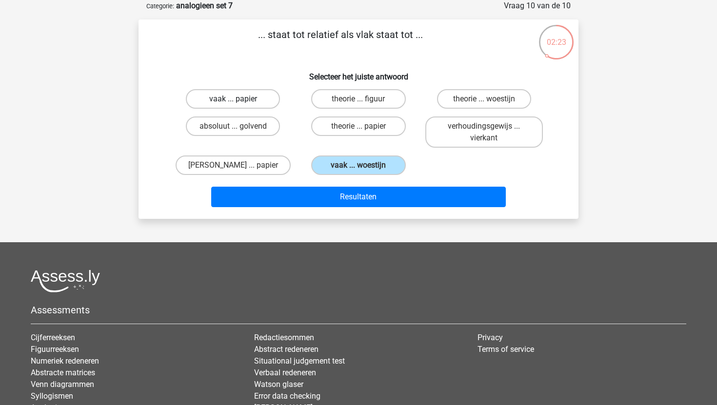
radio input "true"
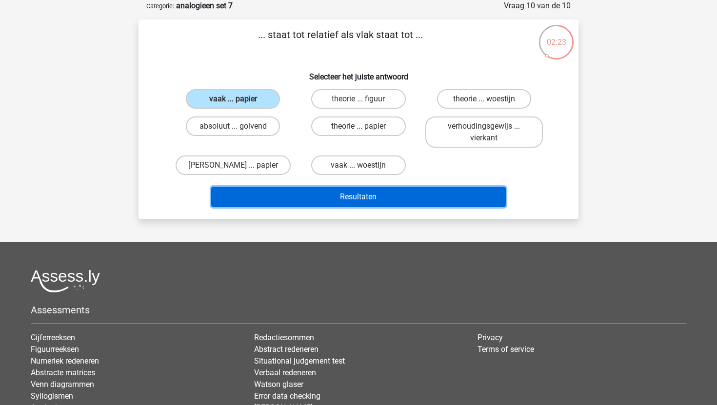
click at [335, 196] on button "Resultaten" at bounding box center [358, 197] width 295 height 20
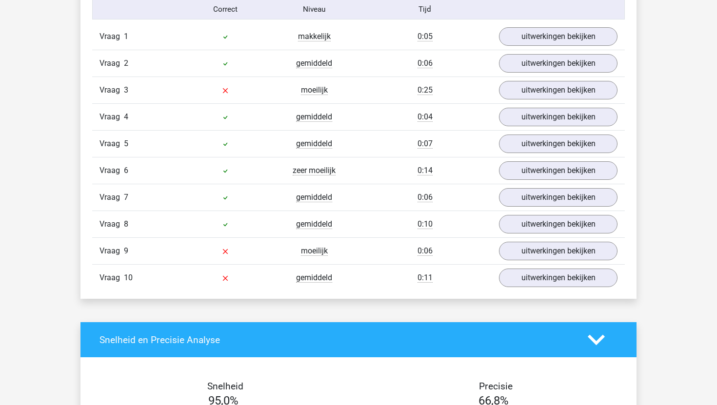
scroll to position [826, 0]
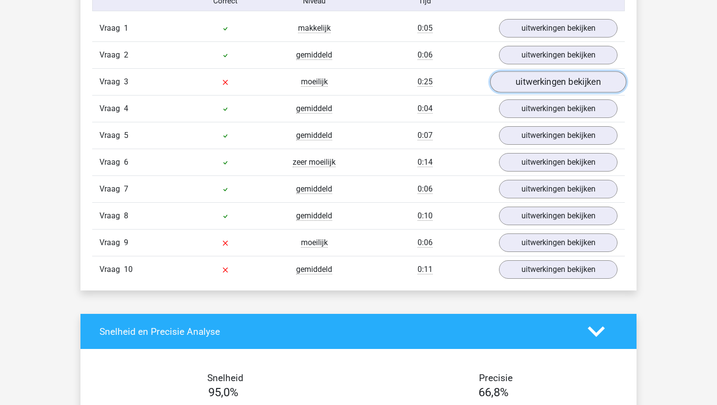
click at [511, 73] on link "uitwerkingen bekijken" at bounding box center [558, 81] width 136 height 21
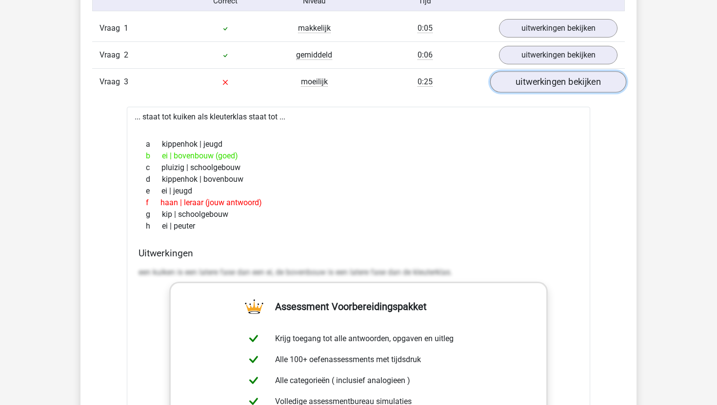
click at [512, 81] on link "uitwerkingen bekijken" at bounding box center [558, 81] width 136 height 21
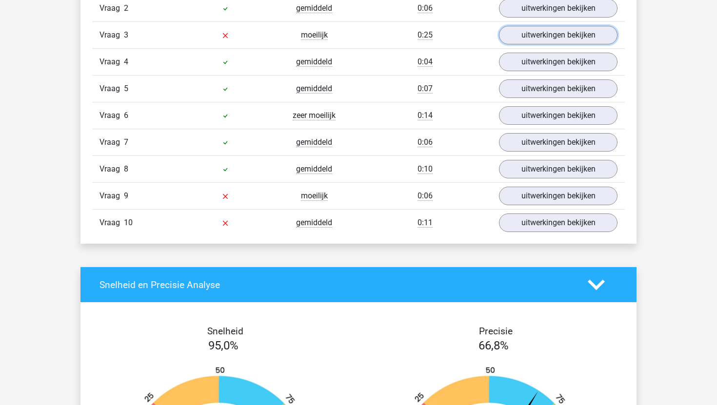
scroll to position [880, 0]
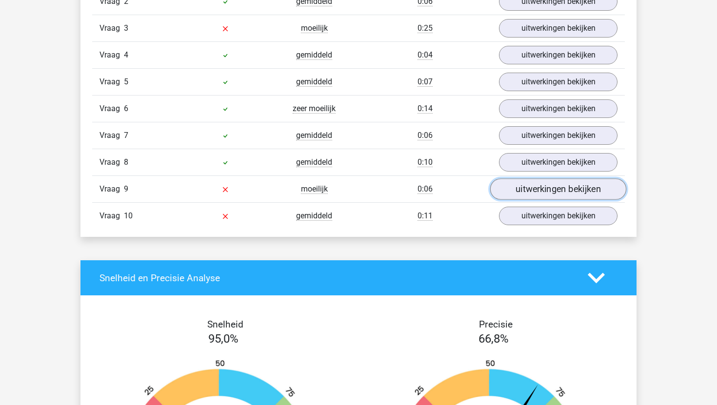
click at [517, 189] on link "uitwerkingen bekijken" at bounding box center [558, 188] width 136 height 21
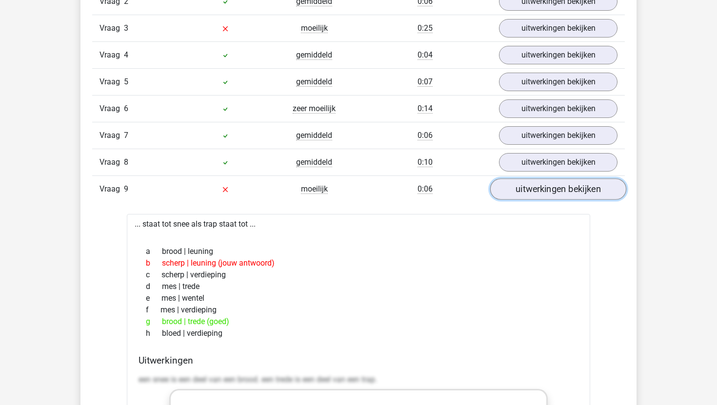
click at [517, 190] on link "uitwerkingen bekijken" at bounding box center [558, 188] width 136 height 21
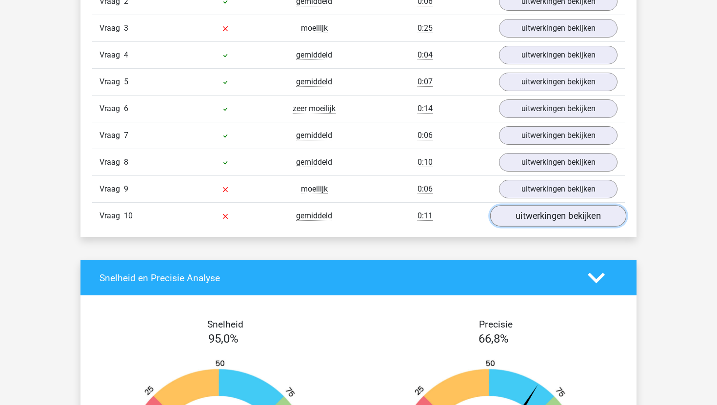
click at [517, 214] on link "uitwerkingen bekijken" at bounding box center [558, 215] width 136 height 21
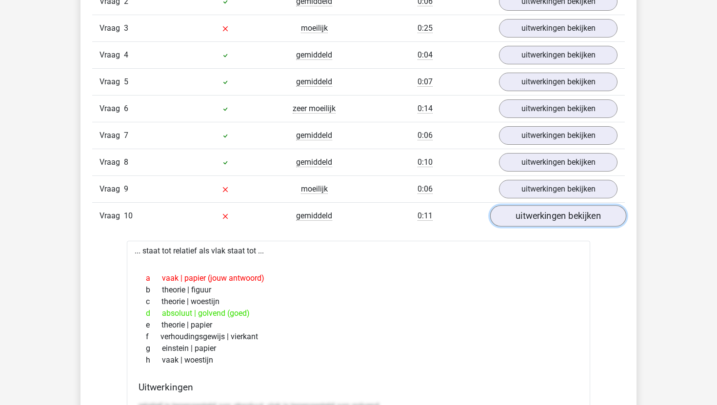
click at [517, 214] on link "uitwerkingen bekijken" at bounding box center [558, 215] width 136 height 21
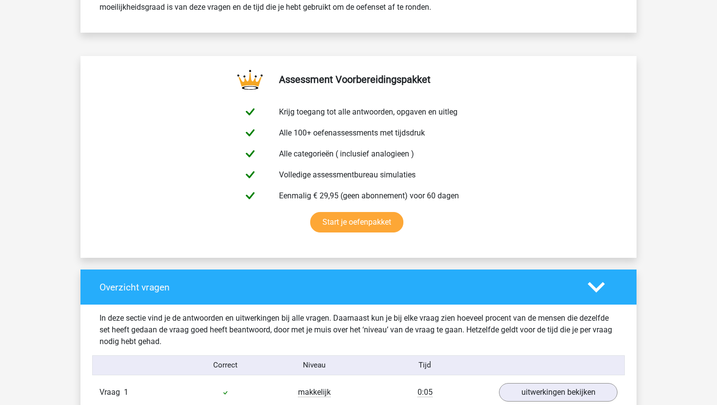
scroll to position [443, 0]
